Goal: Navigation & Orientation: Find specific page/section

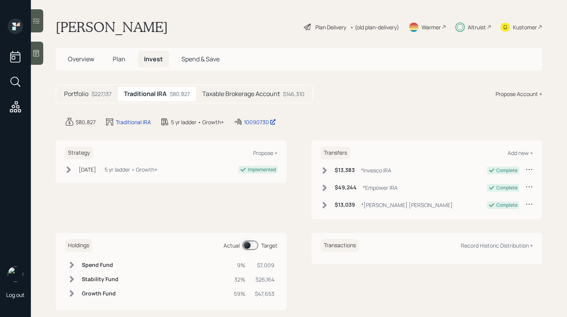
scroll to position [12, 0]
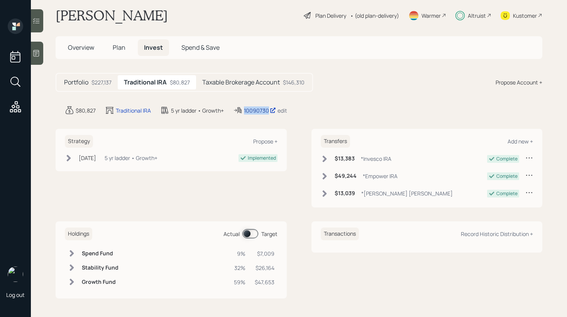
copy div "10090730"
drag, startPoint x: 262, startPoint y: 108, endPoint x: 347, endPoint y: 5, distance: 134.0
click at [0, 0] on div "Log out [PERSON_NAME] Plan Delivery • (old plan-delivery) Warmer Altruist Kusto…" at bounding box center [283, 158] width 567 height 317
